Goal: Information Seeking & Learning: Check status

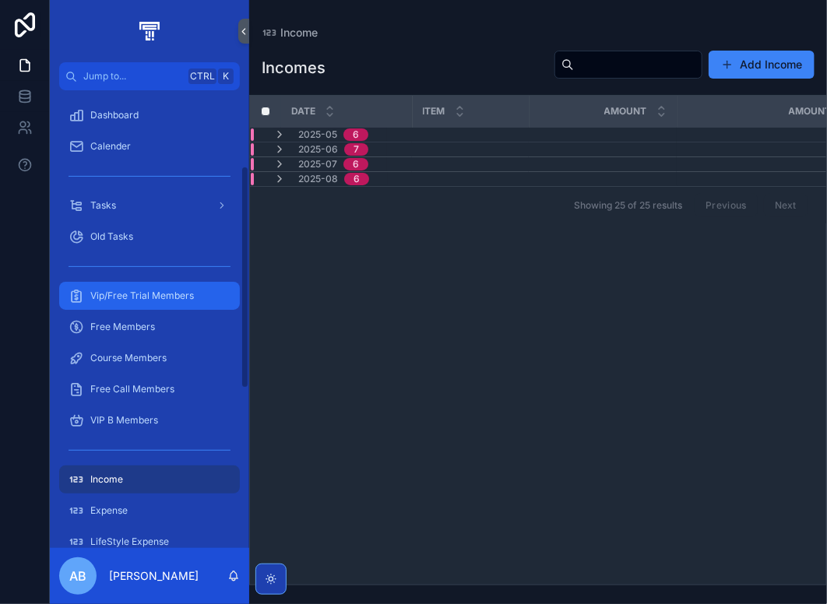
scroll to position [156, 0]
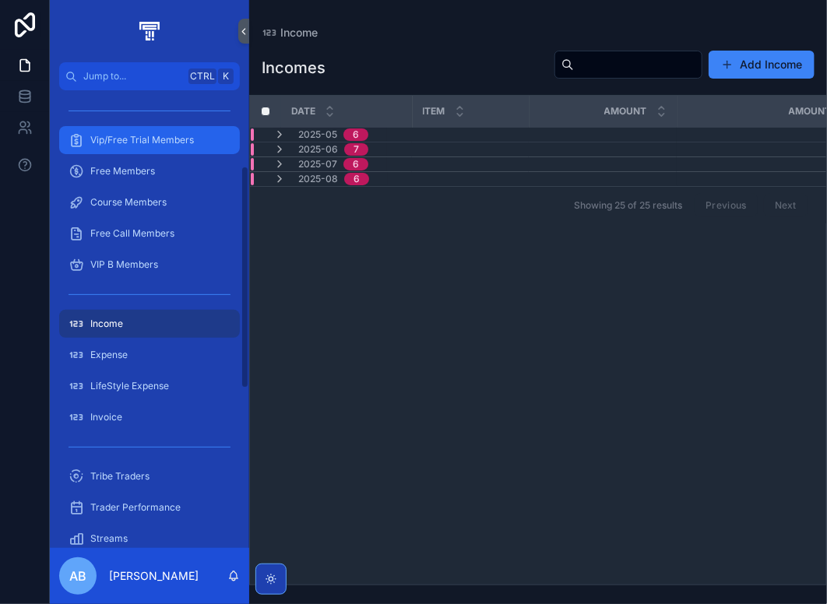
click at [117, 134] on span "Vip/Free Trial Members" at bounding box center [142, 140] width 104 height 12
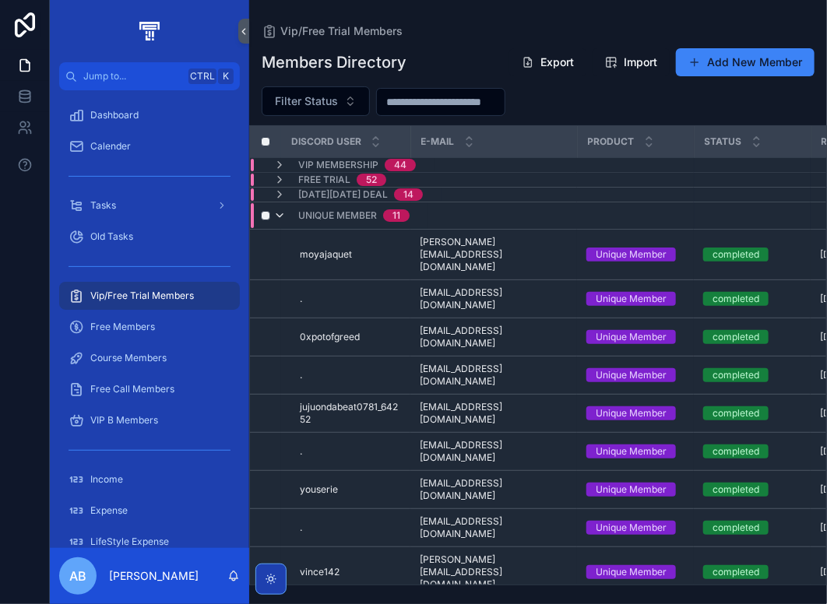
click at [279, 217] on icon "scrollable content" at bounding box center [279, 216] width 12 height 12
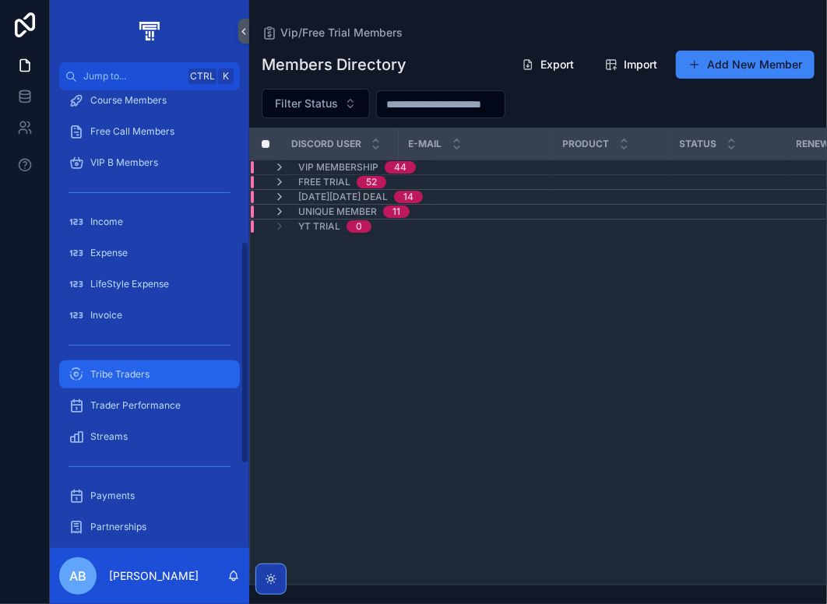
scroll to position [312, 0]
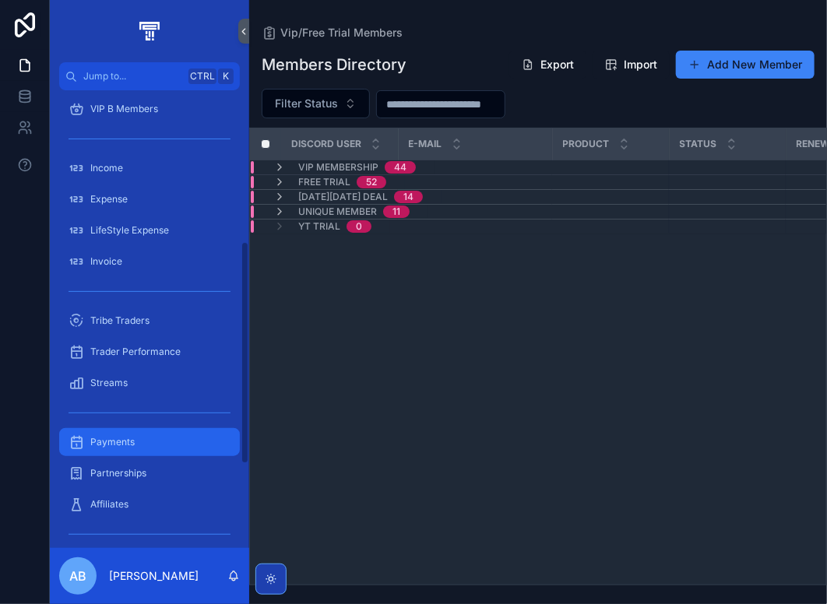
click at [146, 433] on div "Payments" at bounding box center [150, 442] width 162 height 25
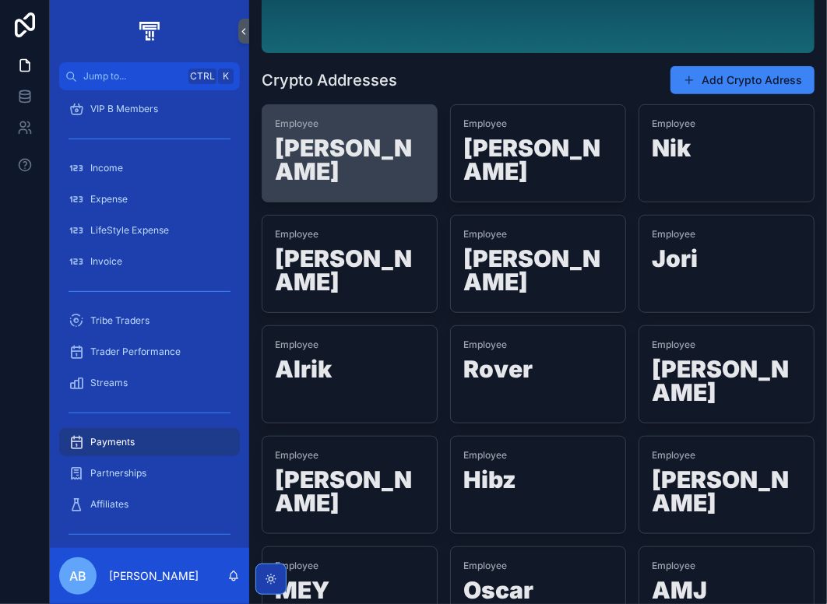
scroll to position [189, 0]
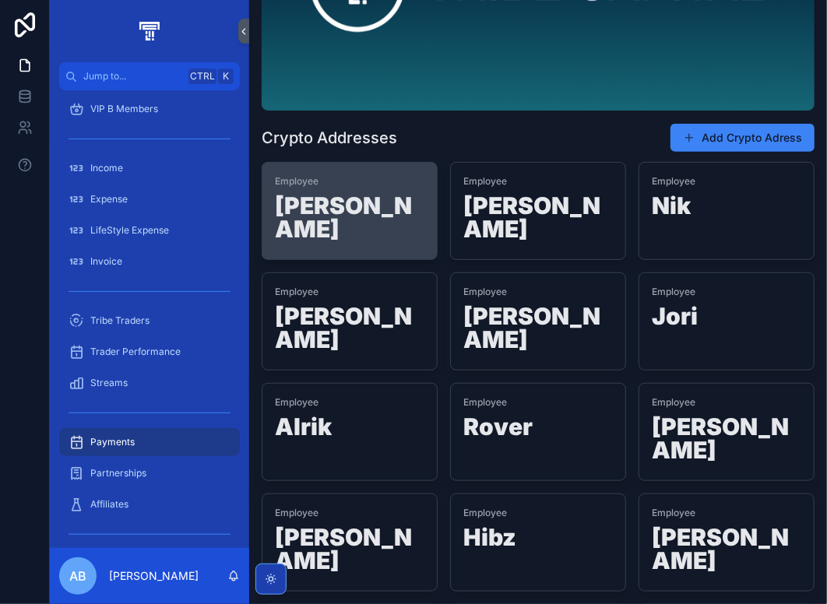
click at [59, 428] on link "Payments" at bounding box center [149, 442] width 181 height 28
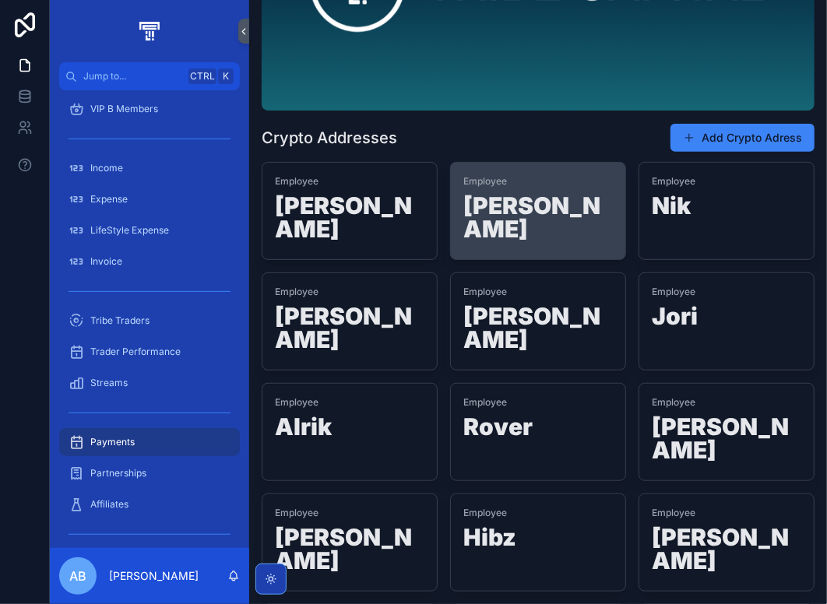
click at [580, 184] on span "Employee" at bounding box center [538, 181] width 150 height 12
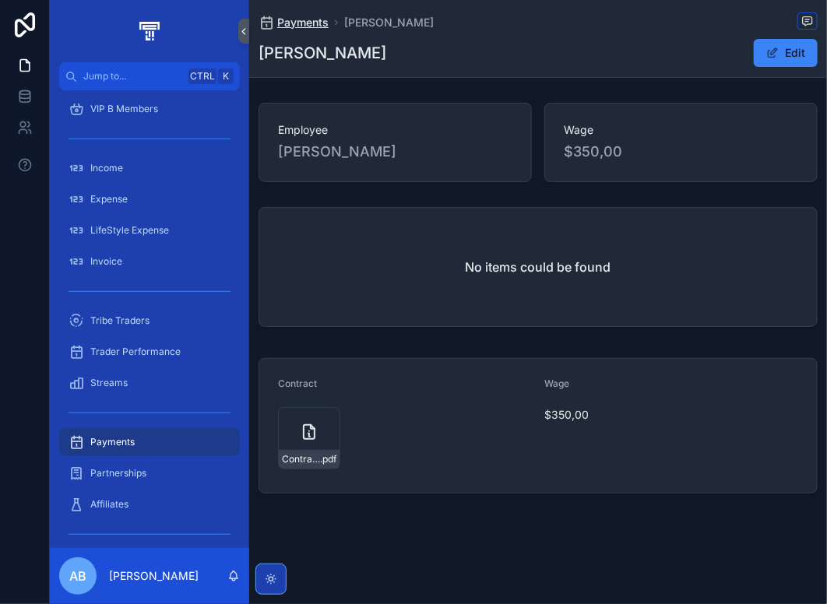
click at [303, 24] on span "Payments" at bounding box center [302, 23] width 51 height 16
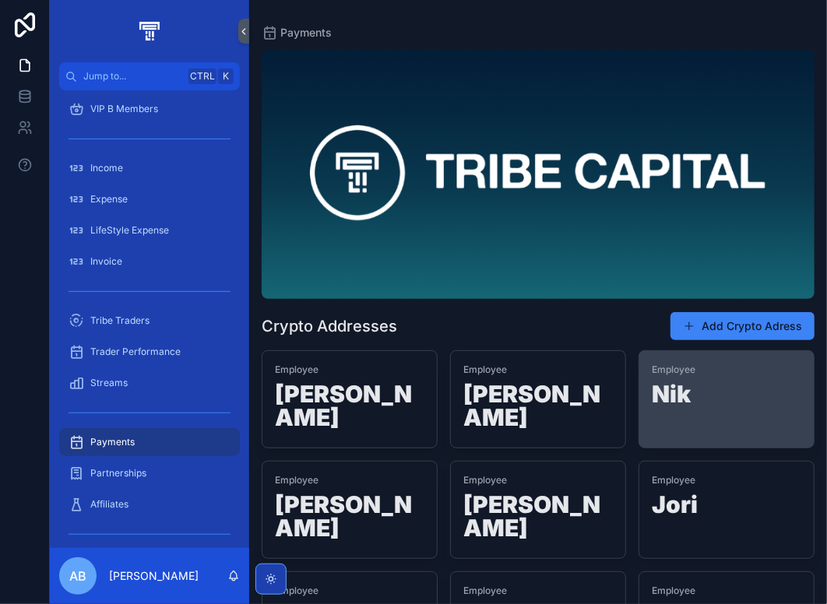
click at [681, 386] on h1 "Nik" at bounding box center [727, 397] width 150 height 30
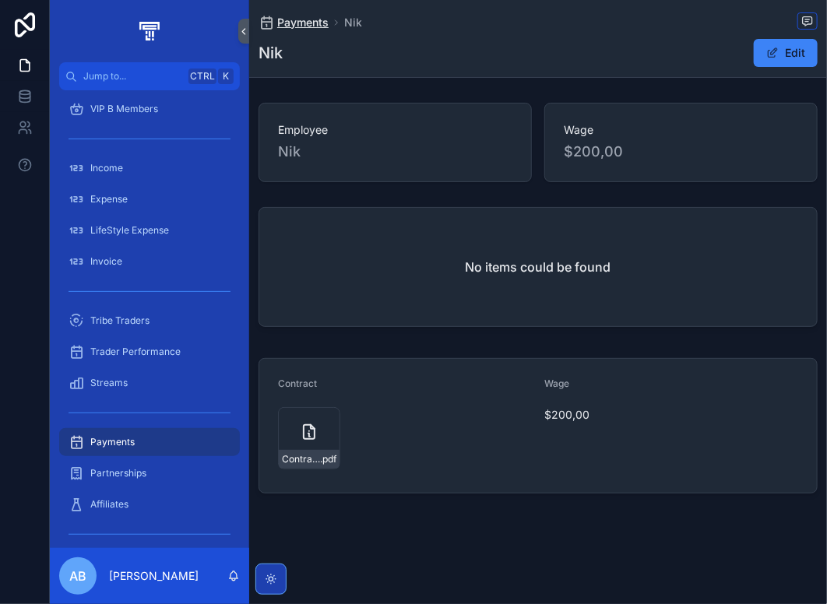
click at [312, 21] on span "Payments" at bounding box center [302, 23] width 51 height 16
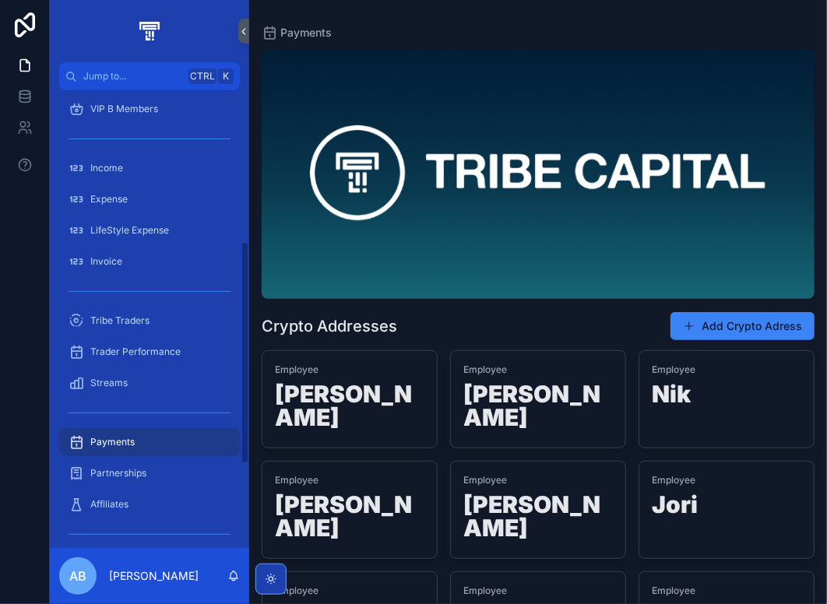
click at [330, 499] on div "Employee Rob" at bounding box center [350, 510] width 174 height 97
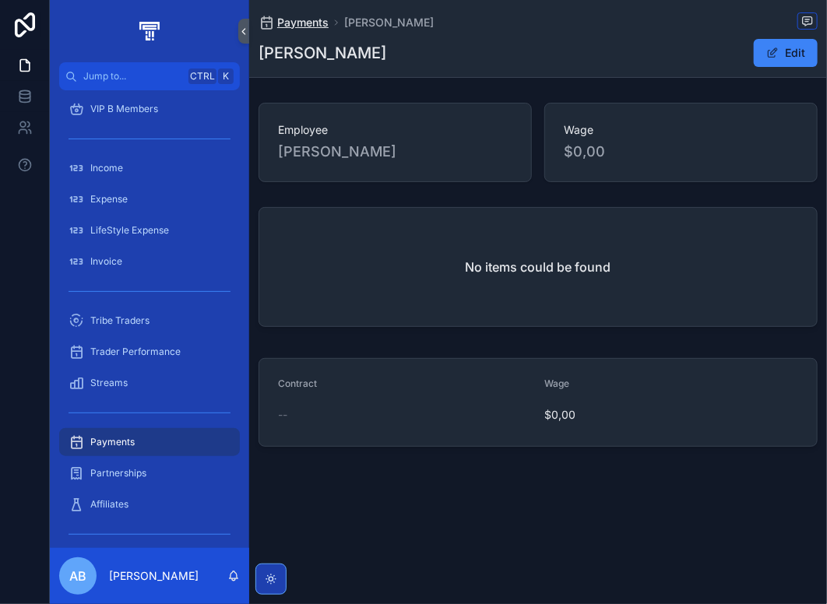
click at [313, 15] on span "Payments" at bounding box center [302, 23] width 51 height 16
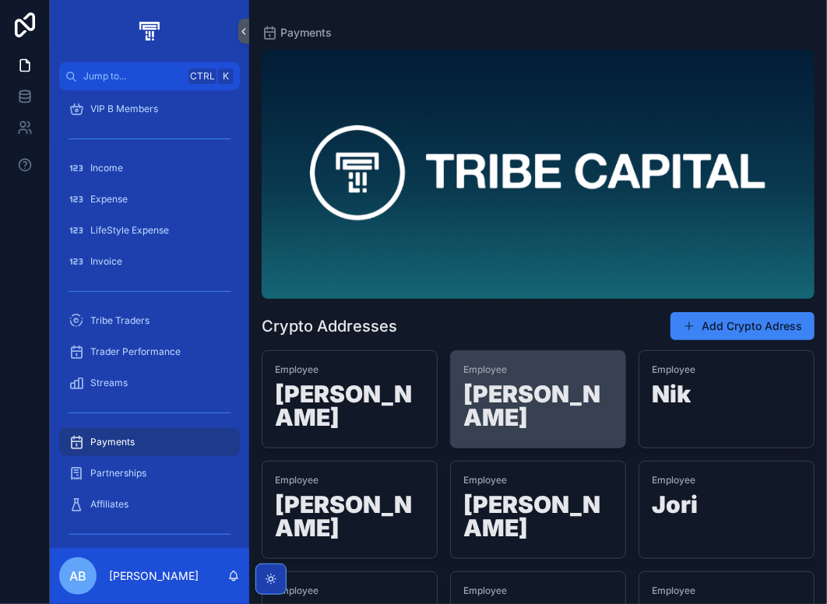
scroll to position [78, 0]
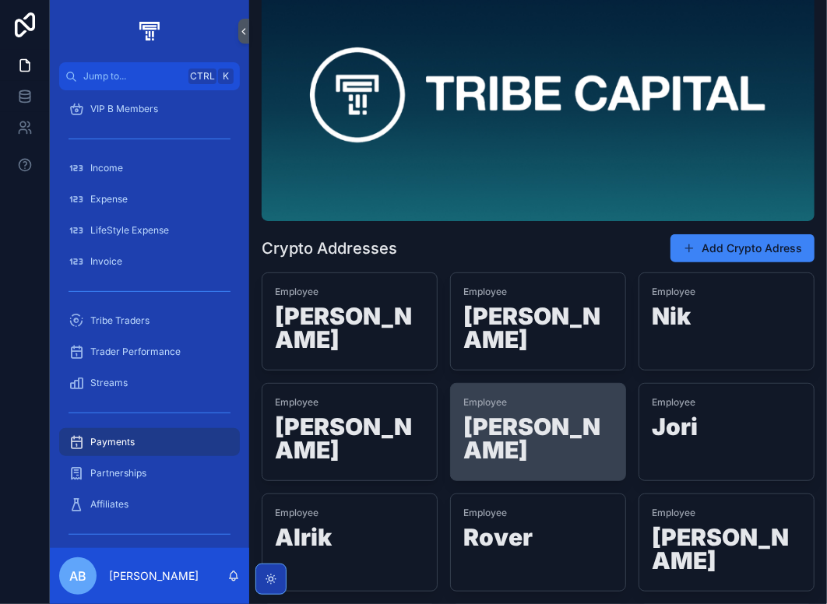
click at [530, 396] on div "Employee [PERSON_NAME]" at bounding box center [538, 432] width 150 height 72
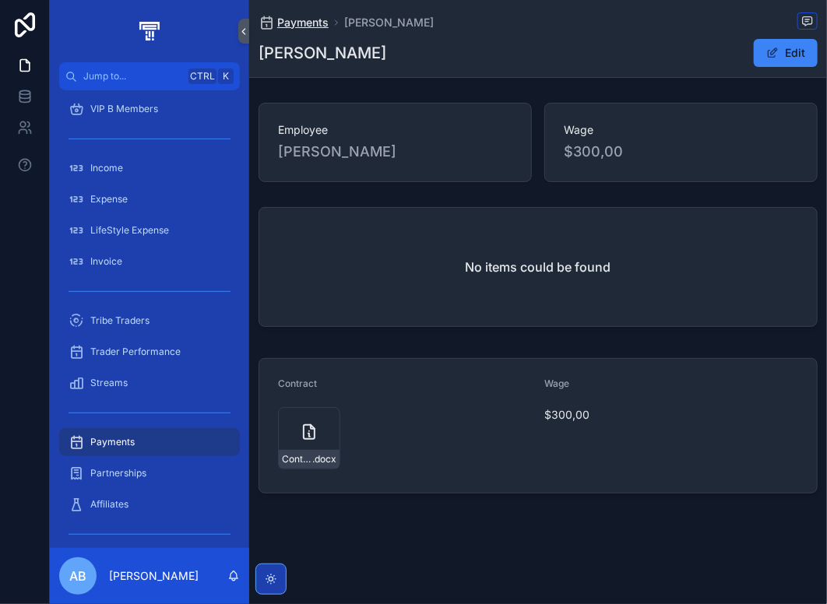
click at [313, 26] on span "Payments" at bounding box center [302, 23] width 51 height 16
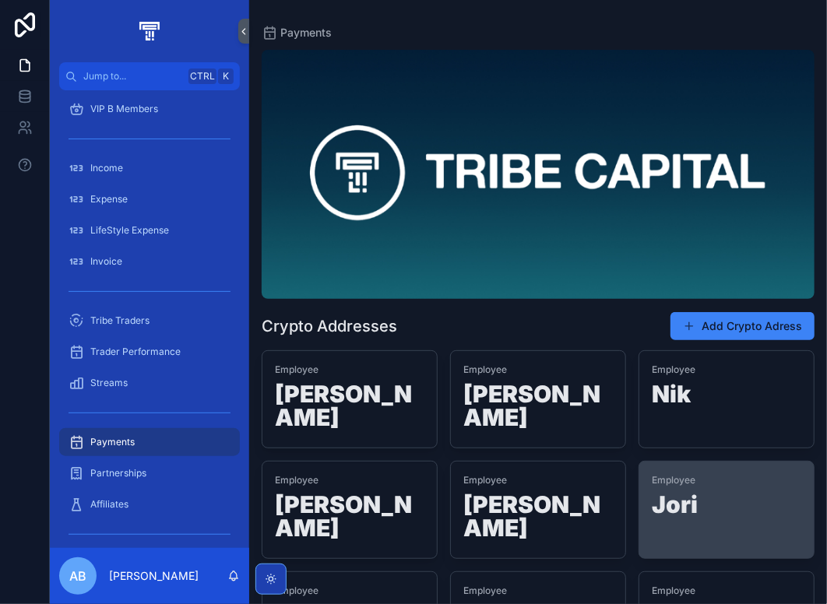
click at [695, 493] on h1 "Jori" at bounding box center [727, 508] width 150 height 30
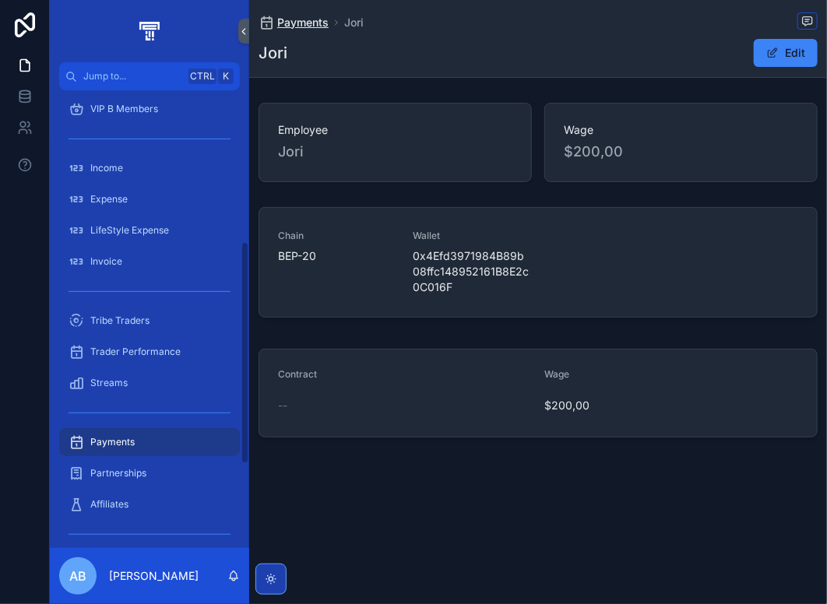
click at [296, 24] on span "Payments" at bounding box center [302, 23] width 51 height 16
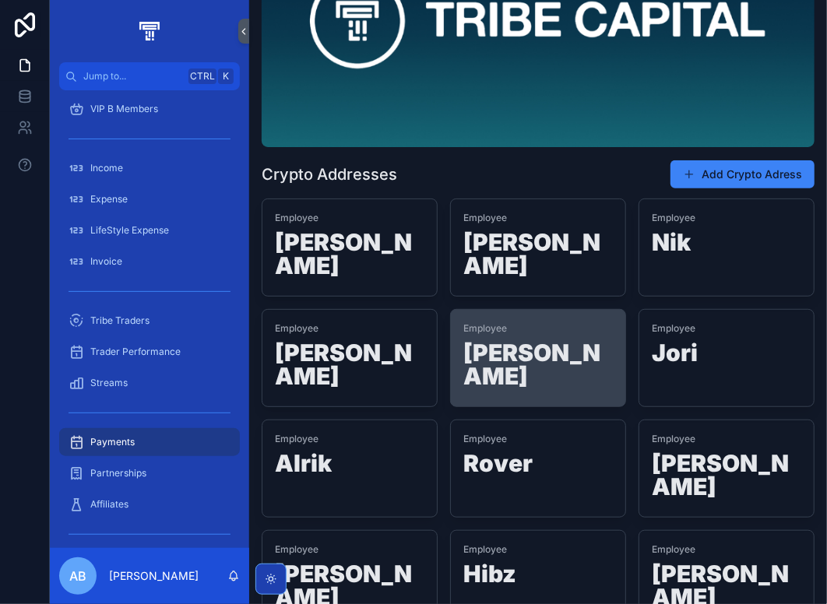
scroll to position [156, 0]
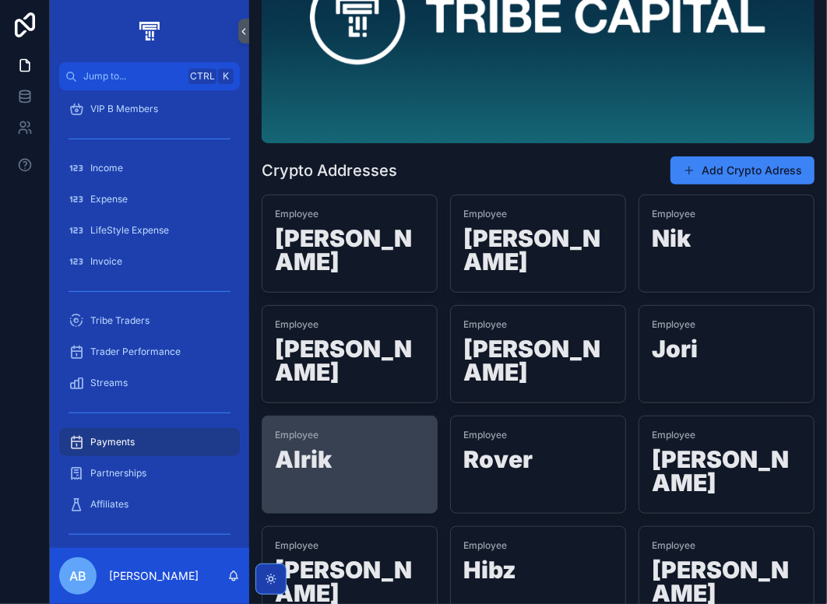
click at [359, 448] on h1 "Alrik" at bounding box center [350, 463] width 150 height 30
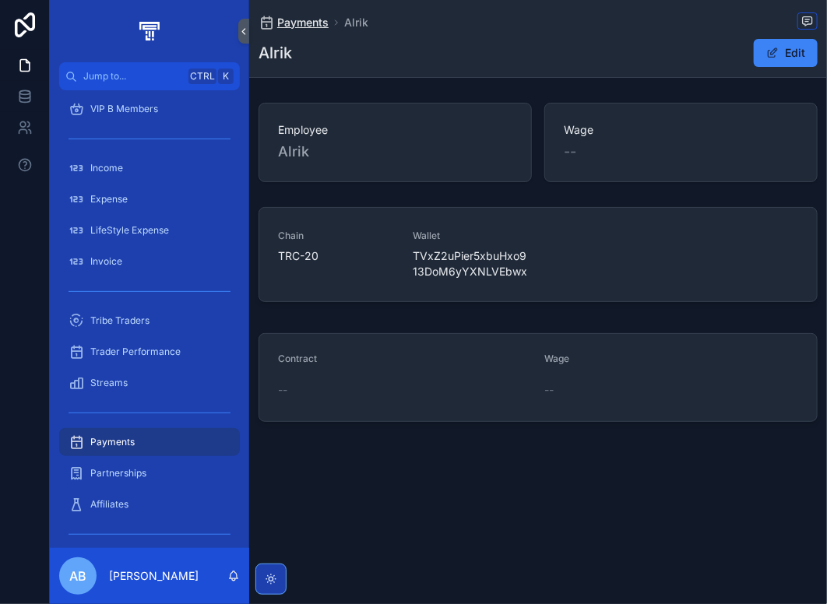
click at [310, 24] on span "Payments" at bounding box center [302, 23] width 51 height 16
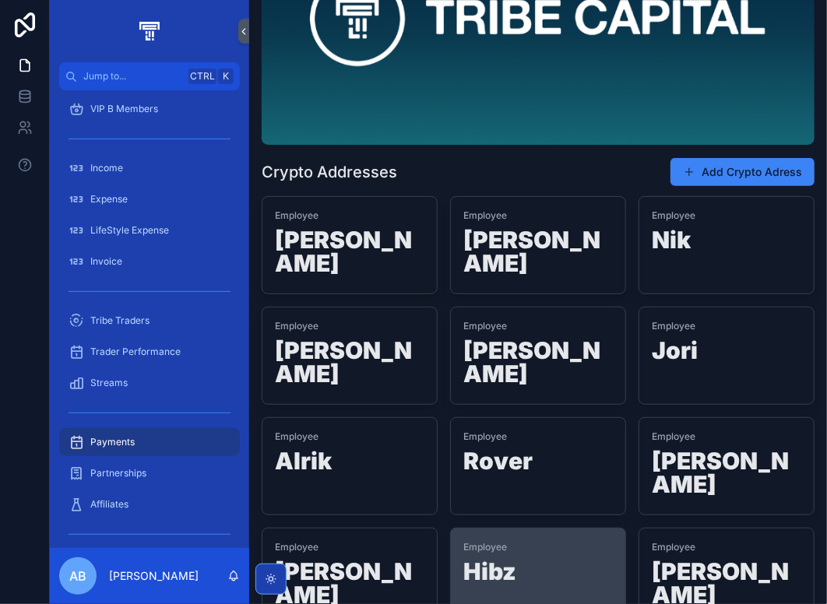
scroll to position [156, 0]
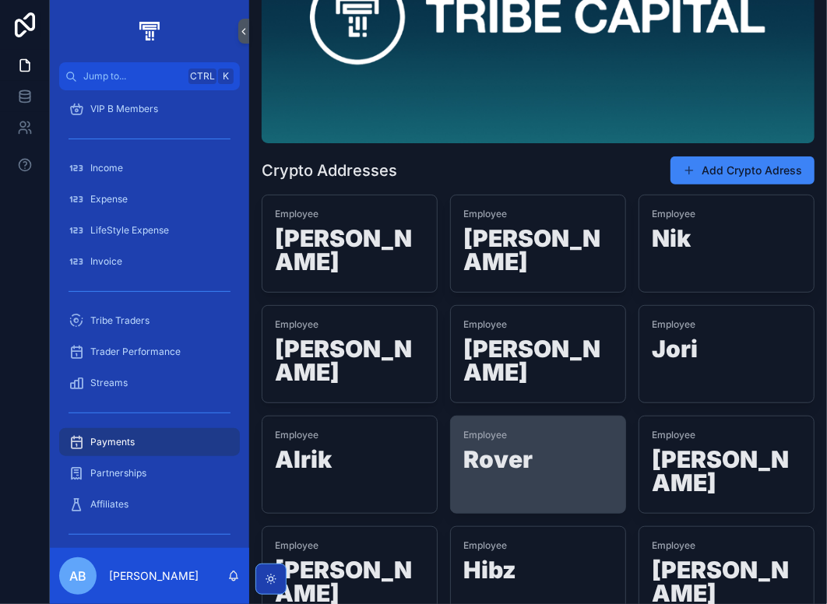
click at [513, 448] on h1 "Rover" at bounding box center [538, 463] width 150 height 30
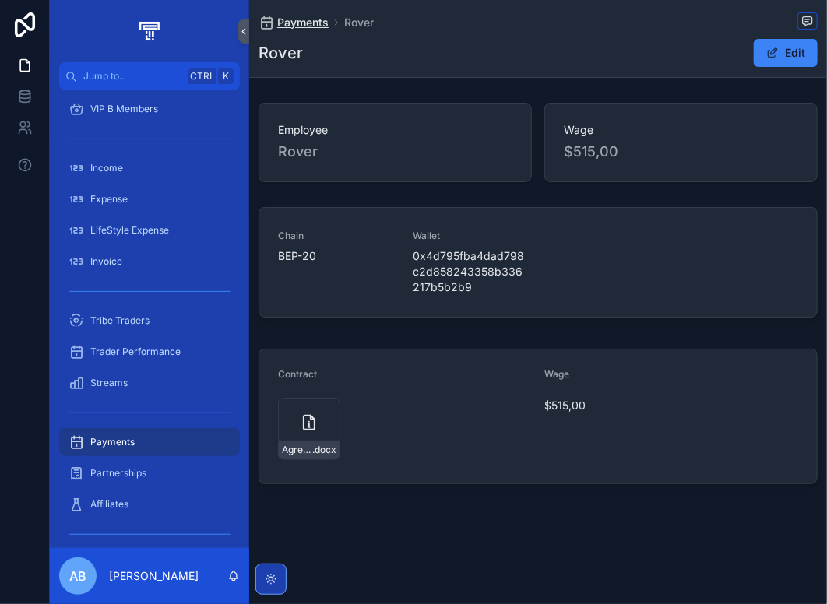
click at [302, 23] on span "Payments" at bounding box center [302, 23] width 51 height 16
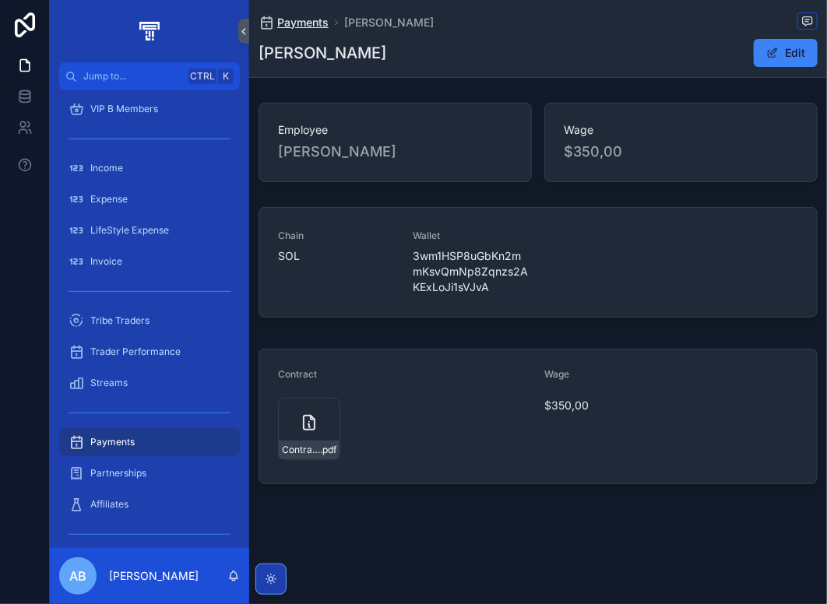
click at [309, 23] on span "Payments" at bounding box center [302, 23] width 51 height 16
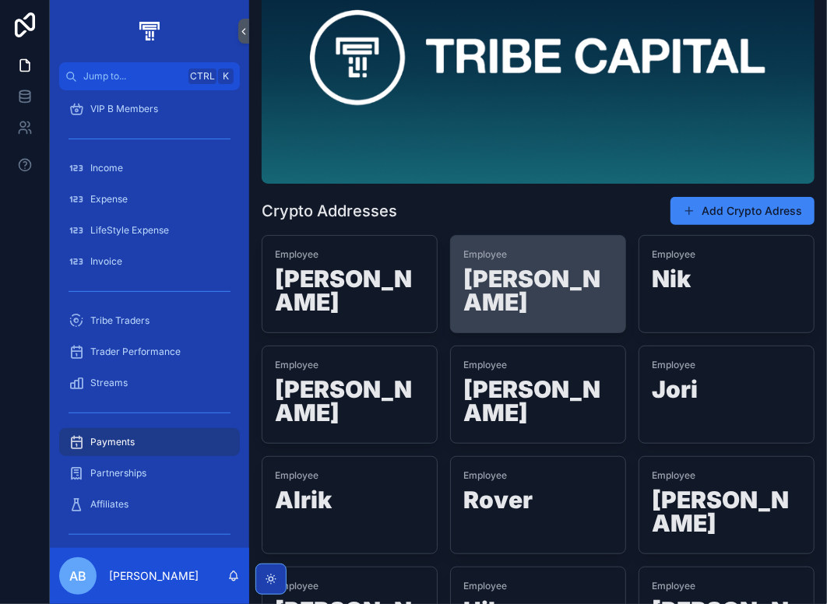
scroll to position [234, 0]
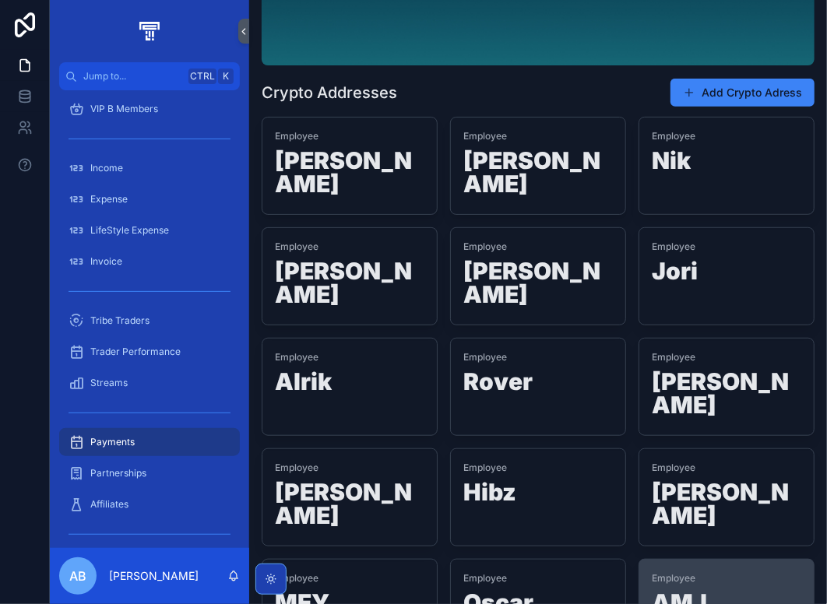
click at [673, 573] on div "Employee AMJ" at bounding box center [727, 597] width 150 height 48
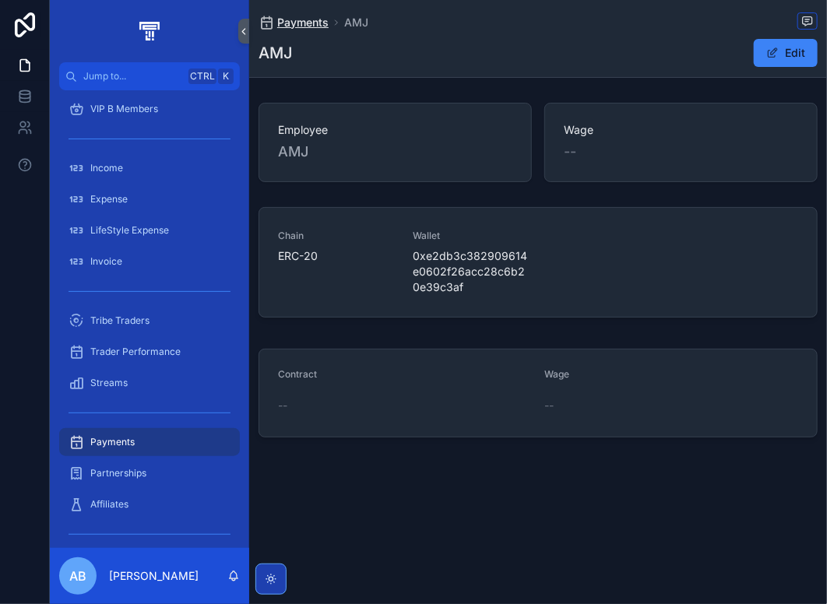
click at [314, 24] on span "Payments" at bounding box center [302, 23] width 51 height 16
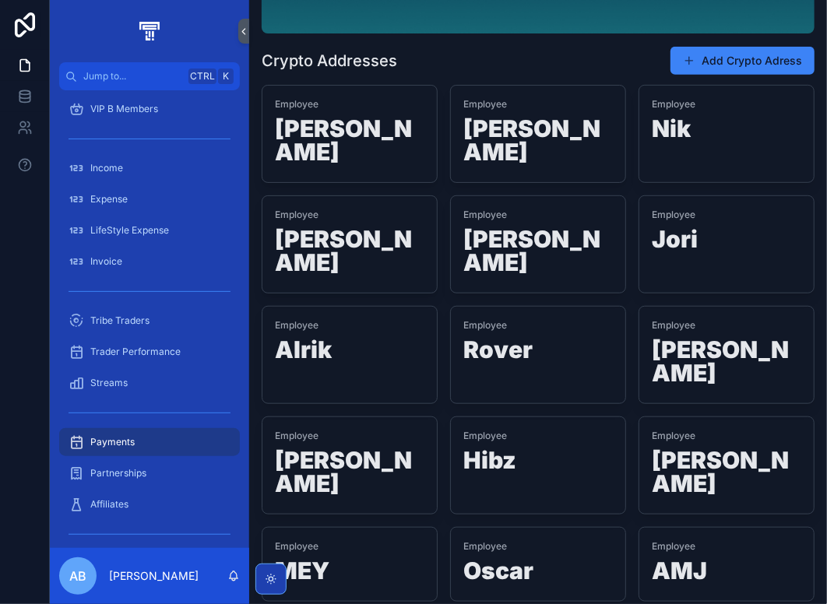
scroll to position [266, 0]
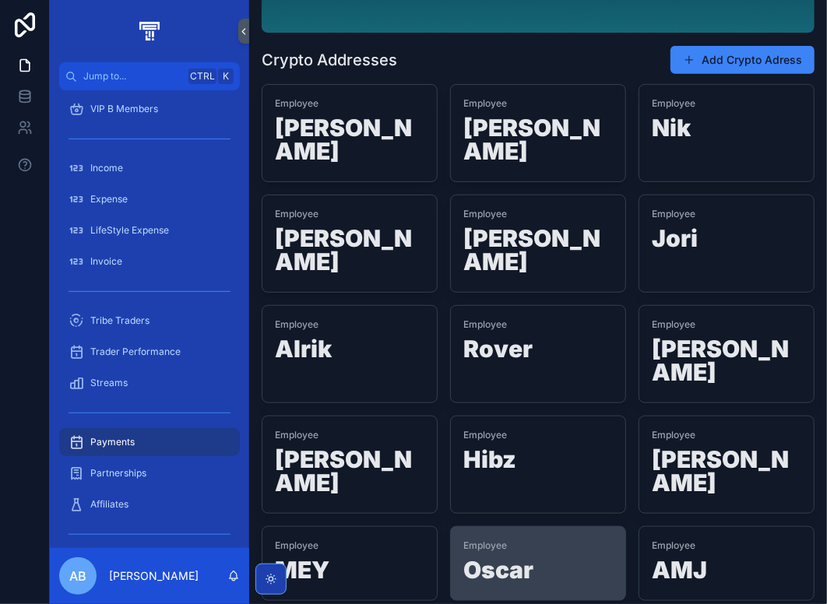
click at [527, 559] on h1 "Oscar" at bounding box center [538, 574] width 150 height 30
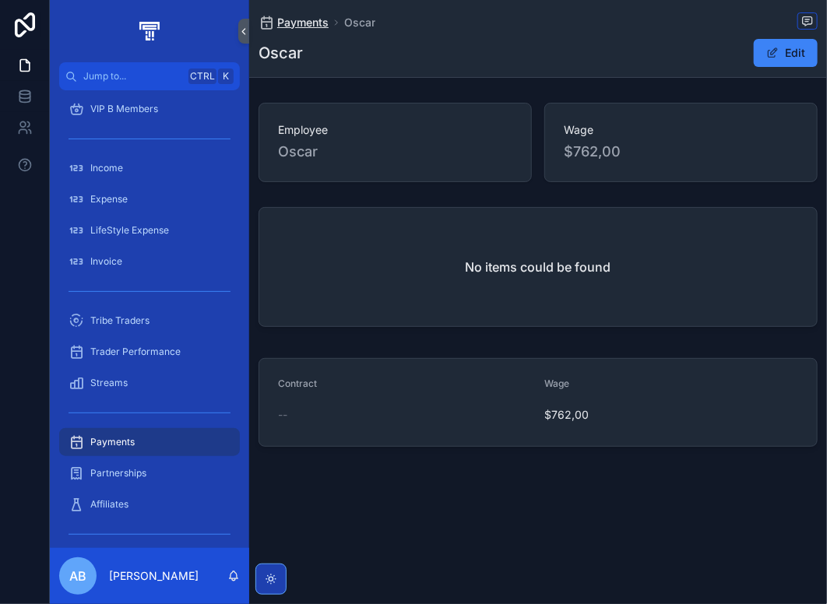
click at [305, 23] on span "Payments" at bounding box center [302, 23] width 51 height 16
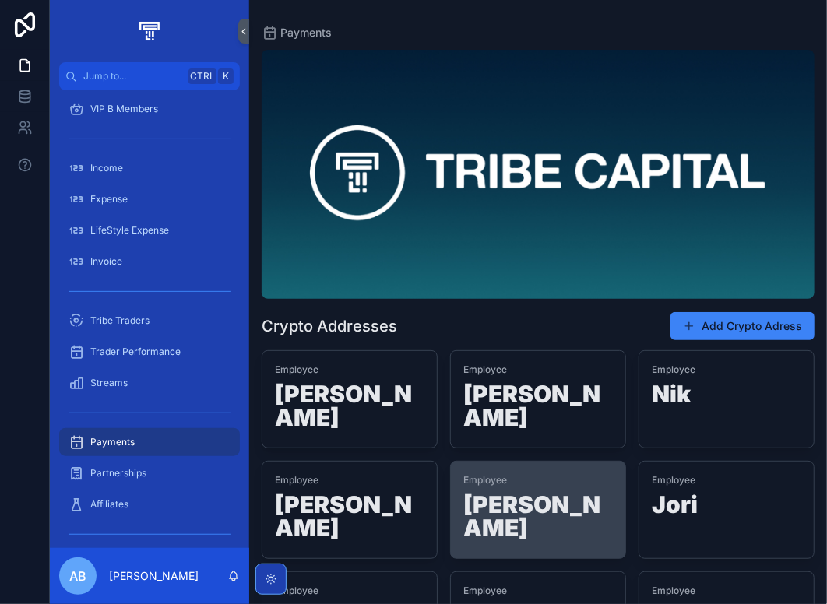
scroll to position [266, 0]
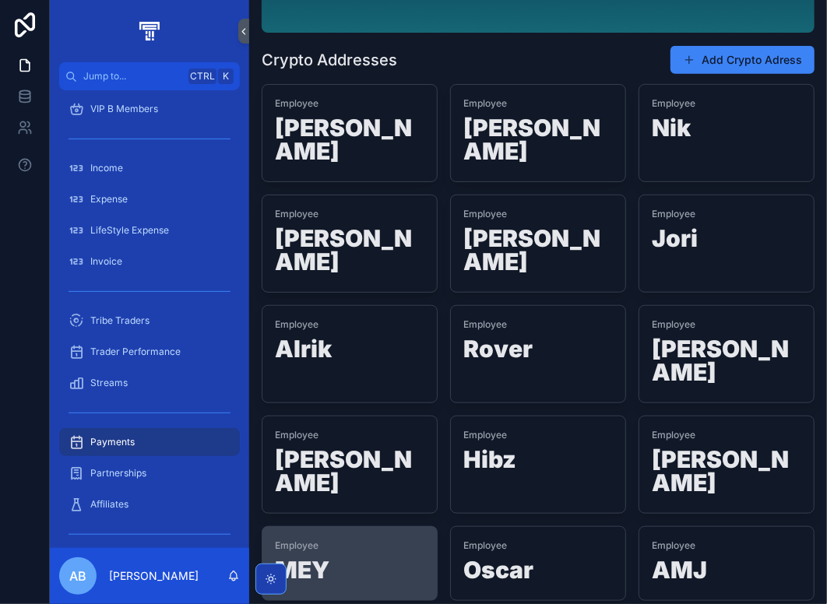
click at [310, 559] on h1 "MEY" at bounding box center [350, 574] width 150 height 30
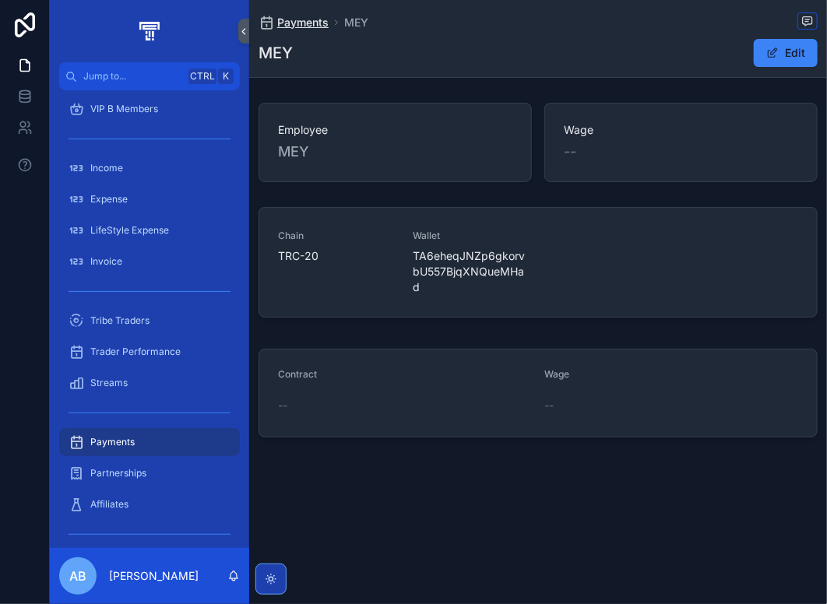
click at [313, 23] on span "Payments" at bounding box center [302, 23] width 51 height 16
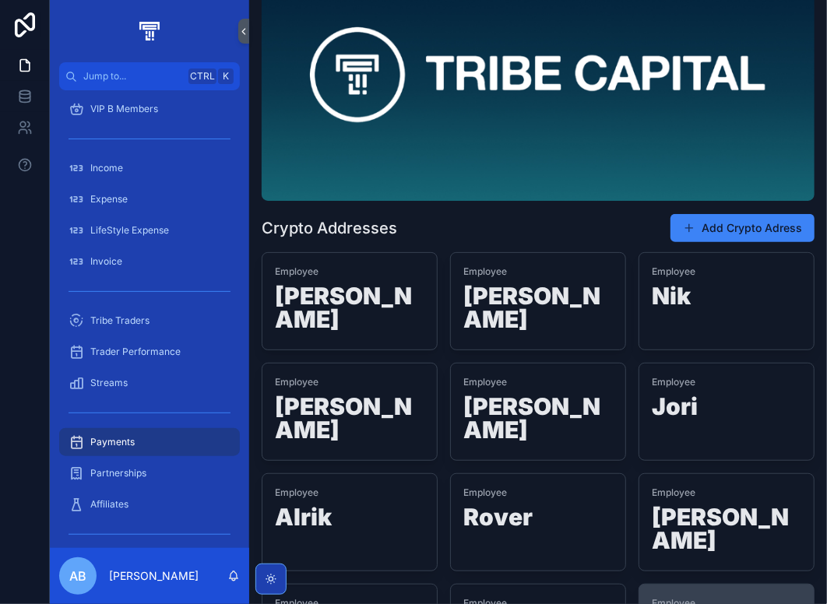
scroll to position [234, 0]
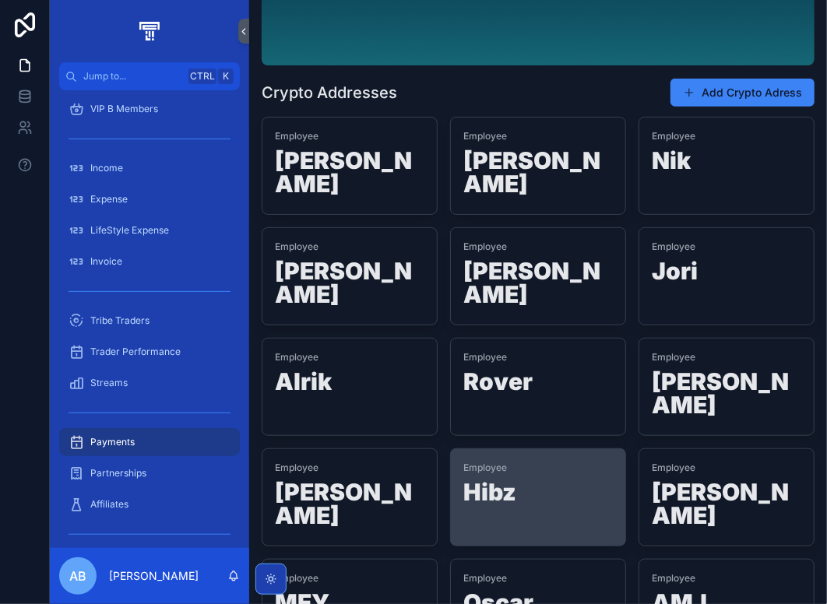
click at [484, 481] on h1 "Hibz" at bounding box center [538, 496] width 150 height 30
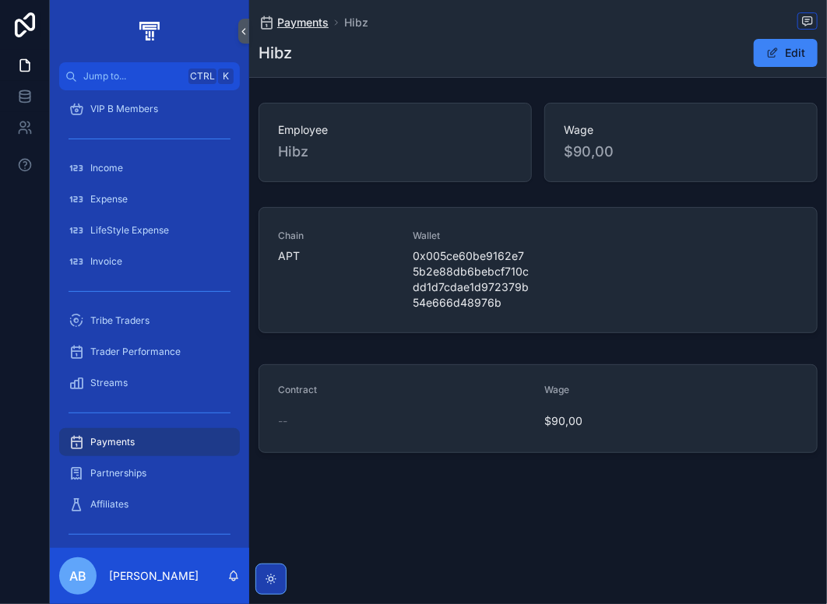
click at [299, 22] on span "Payments" at bounding box center [302, 23] width 51 height 16
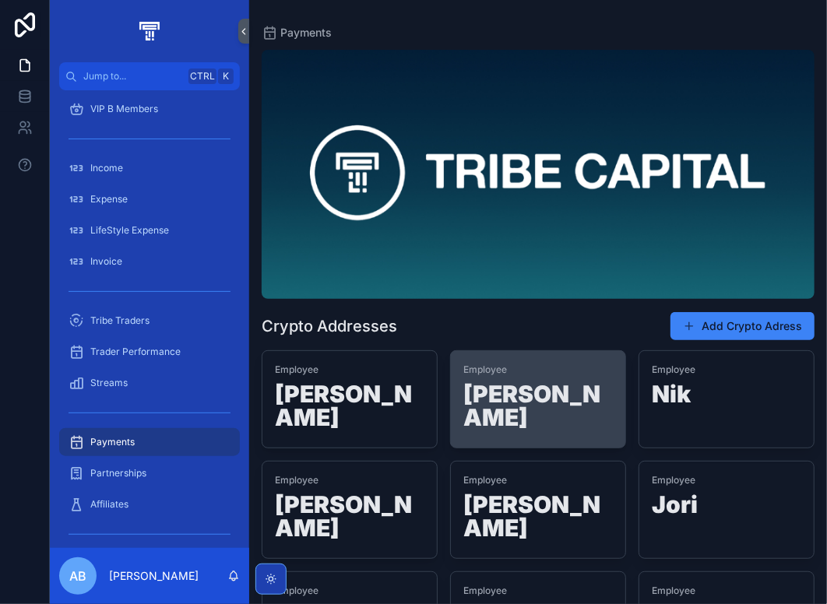
scroll to position [234, 0]
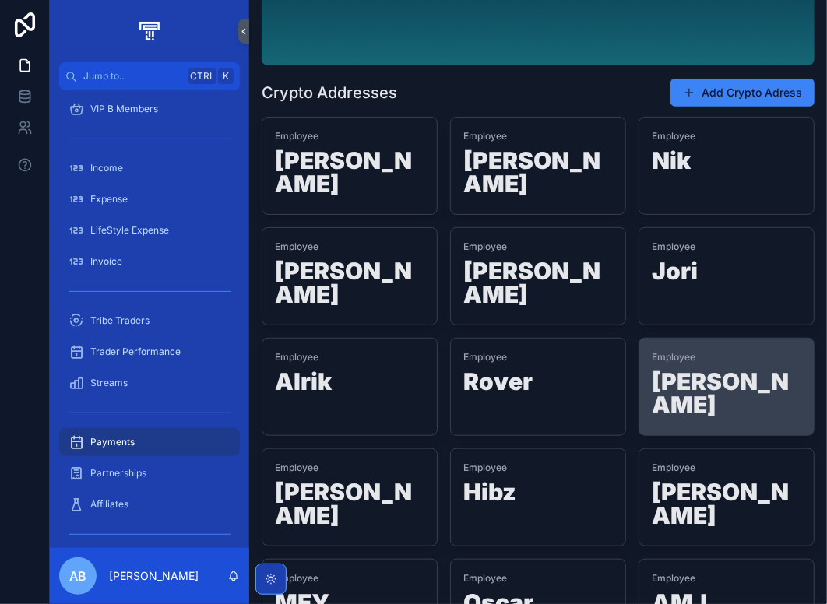
click at [717, 370] on h1 "[PERSON_NAME]" at bounding box center [727, 396] width 150 height 53
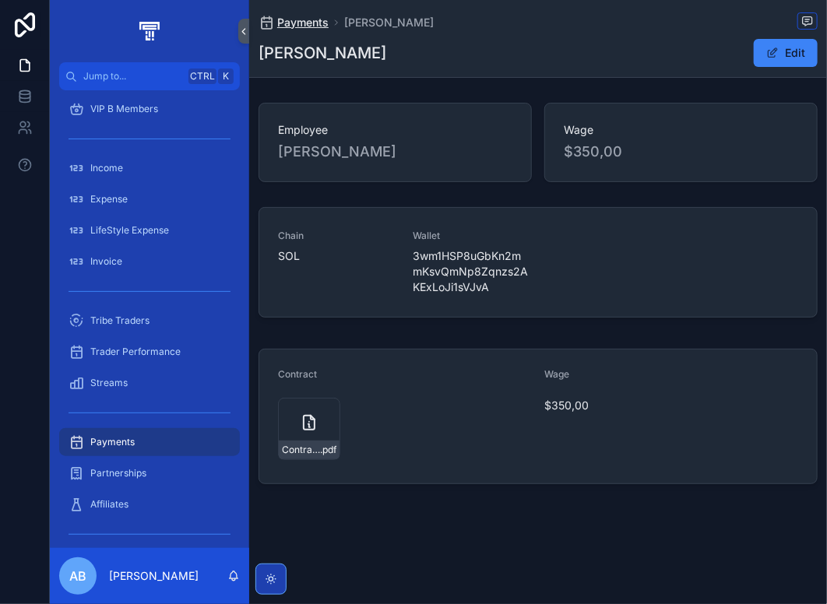
click at [312, 26] on span "Payments" at bounding box center [302, 23] width 51 height 16
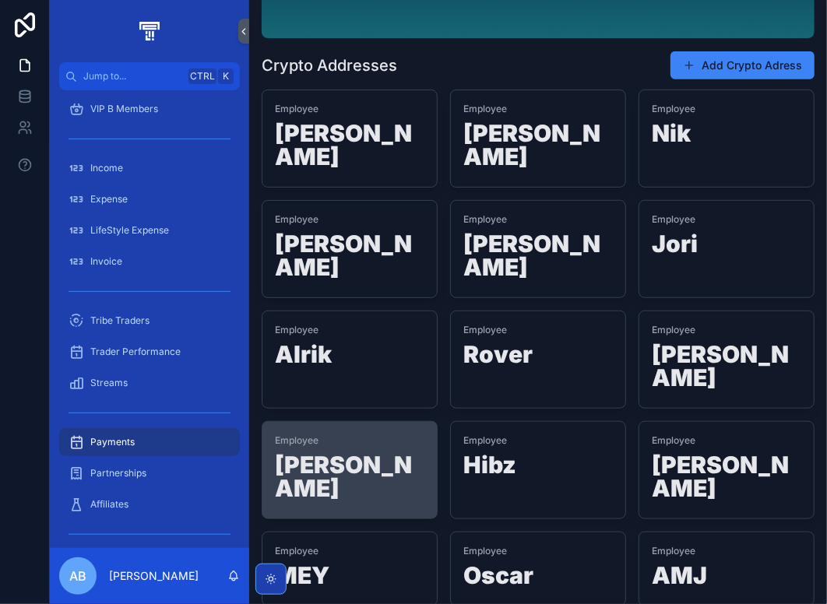
scroll to position [266, 0]
